Goal: Task Accomplishment & Management: Use online tool/utility

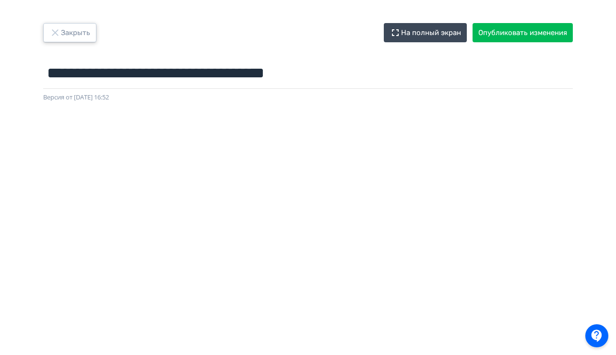
click at [71, 33] on button "Закрыть" at bounding box center [69, 32] width 53 height 19
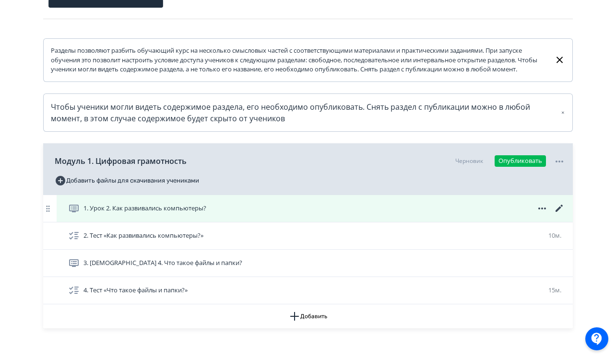
scroll to position [130, 0]
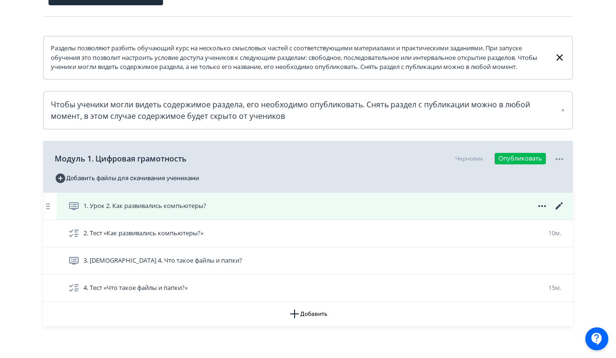
click at [236, 212] on div "1. Урок 2. Как развивались компьютеры?" at bounding box center [316, 207] width 497 height 12
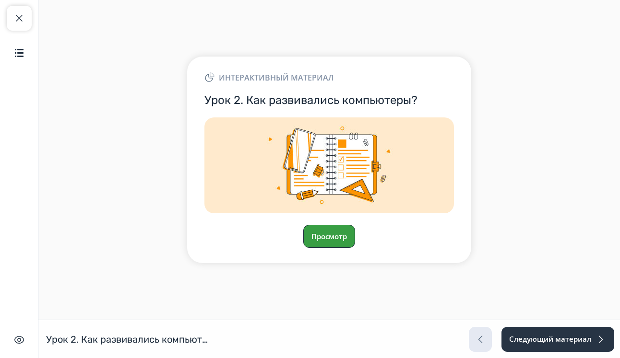
click at [315, 233] on button "Просмотр" at bounding box center [329, 236] width 52 height 23
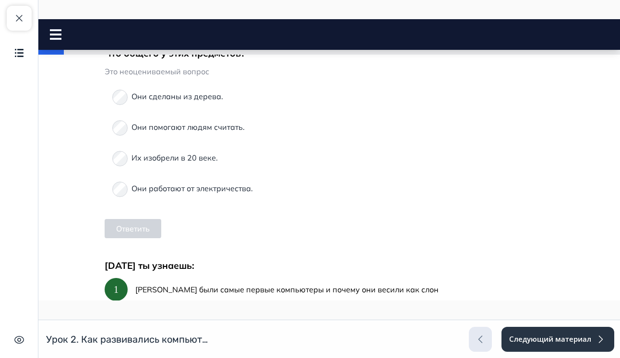
scroll to position [447, 0]
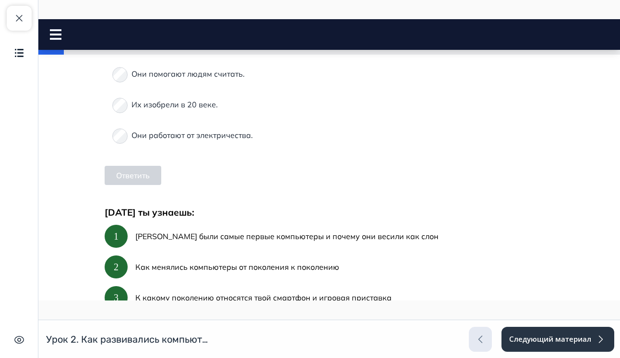
click at [124, 107] on div "Их изобрели в 20 веке." at bounding box center [329, 104] width 434 height 23
click at [117, 91] on div "Они сделаны из дерева. Они помогают людям считать. Их изобрели в 20 веке. Они р…" at bounding box center [329, 89] width 449 height 115
click at [128, 178] on button "Ответить" at bounding box center [133, 175] width 57 height 19
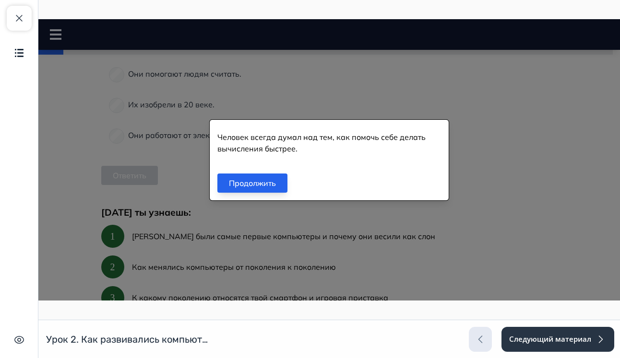
click at [270, 187] on button "Продолжить" at bounding box center [252, 183] width 70 height 19
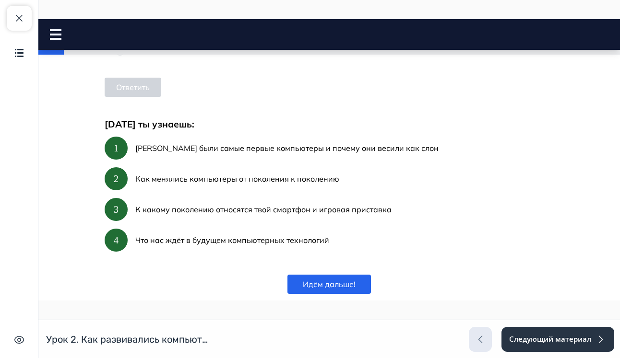
scroll to position [613, 0]
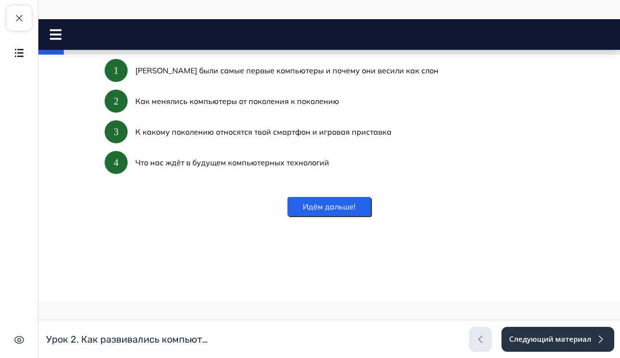
click at [325, 202] on button "Идём дальше!" at bounding box center [328, 206] width 83 height 19
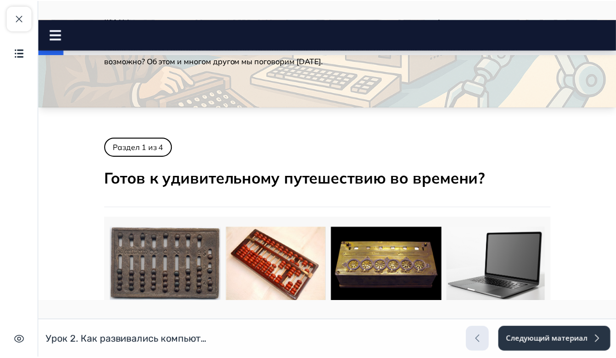
scroll to position [0, 0]
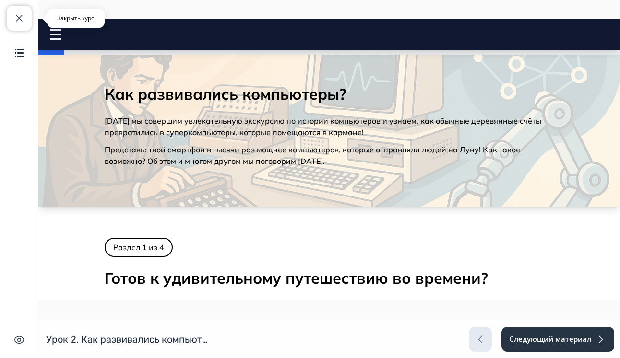
click at [22, 18] on span "button" at bounding box center [19, 18] width 12 height 12
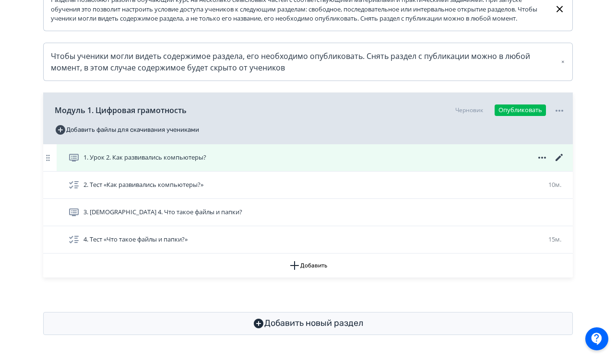
scroll to position [186, 0]
click at [559, 160] on icon at bounding box center [559, 157] width 7 height 7
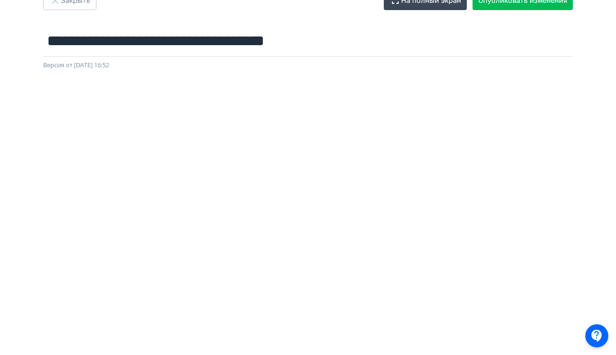
scroll to position [27, 0]
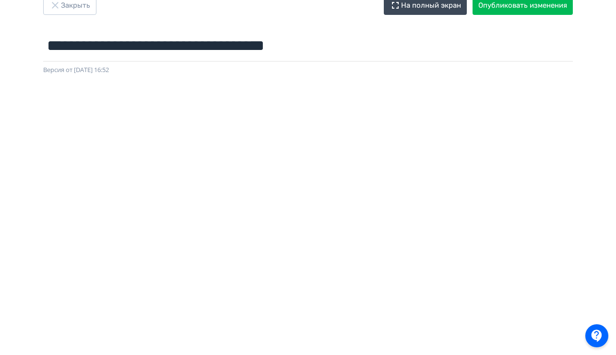
click at [394, 29] on div "**********" at bounding box center [308, 35] width 576 height 79
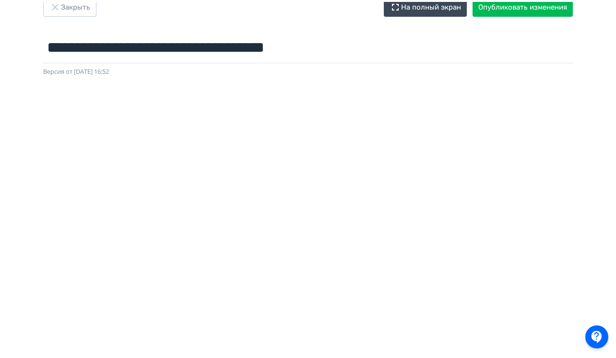
scroll to position [0, 0]
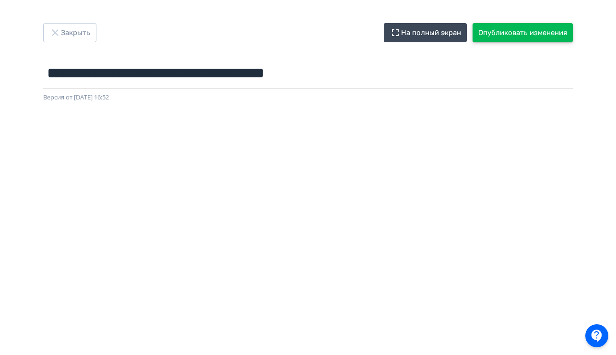
click at [512, 28] on button "Опубликовать изменения" at bounding box center [523, 32] width 100 height 19
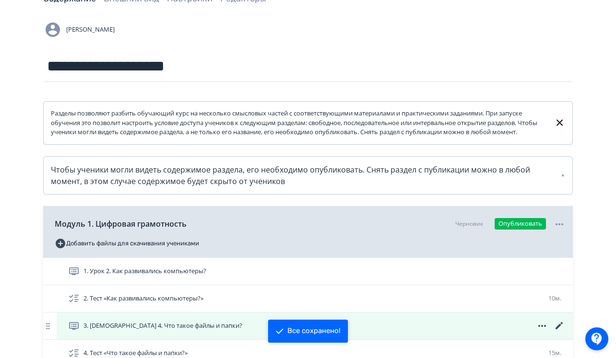
scroll to position [139, 0]
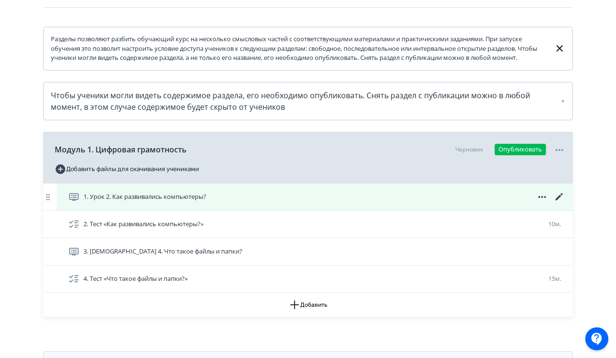
click at [560, 201] on icon at bounding box center [559, 196] width 7 height 7
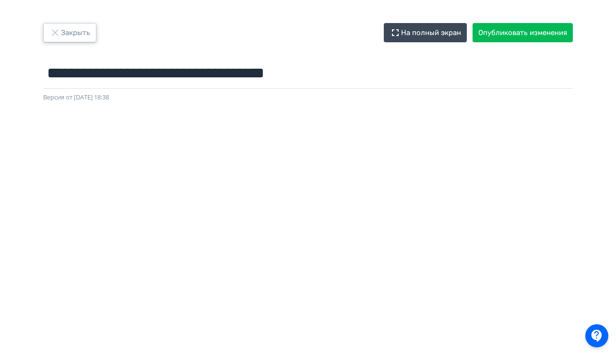
click at [74, 33] on button "Закрыть" at bounding box center [69, 32] width 53 height 19
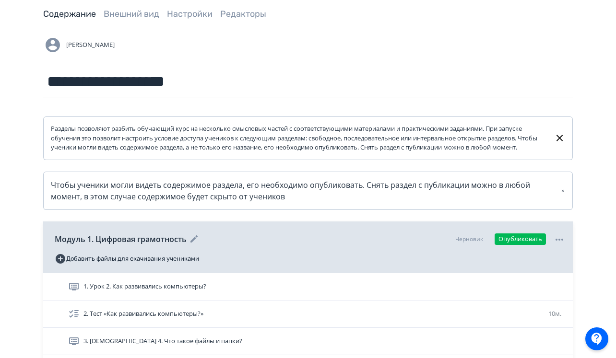
scroll to position [146, 0]
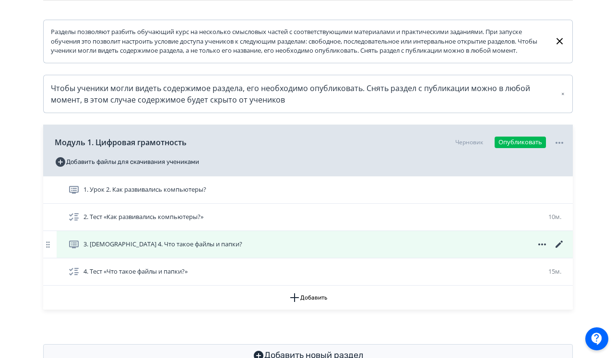
click at [554, 250] on icon at bounding box center [560, 245] width 12 height 12
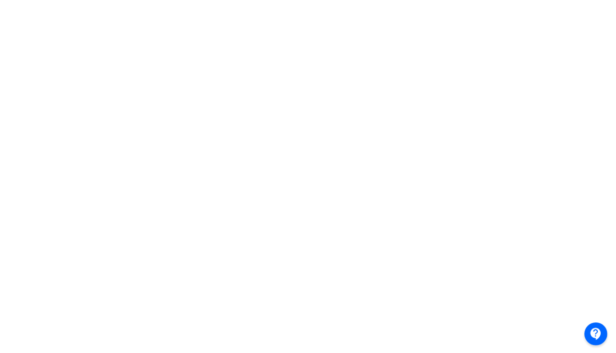
scroll to position [198, 1]
